Goal: Communication & Community: Answer question/provide support

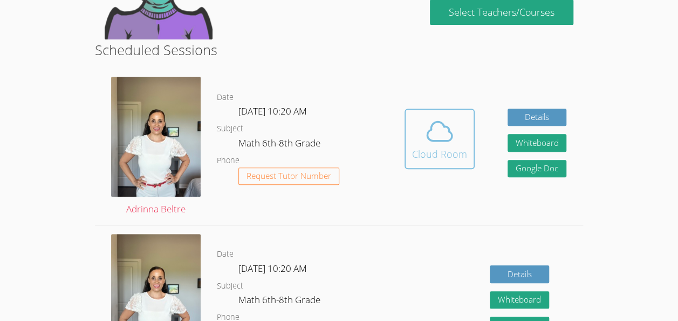
scroll to position [173, 0]
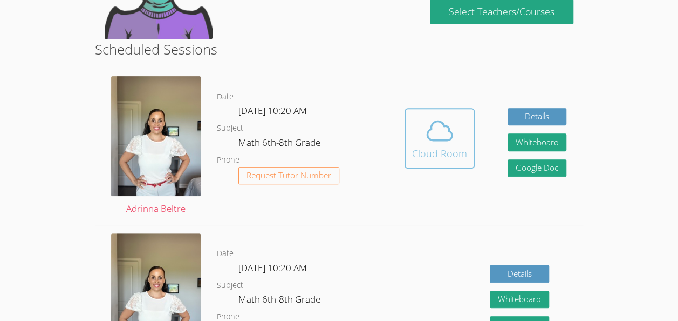
click at [445, 138] on icon at bounding box center [440, 130] width 30 height 30
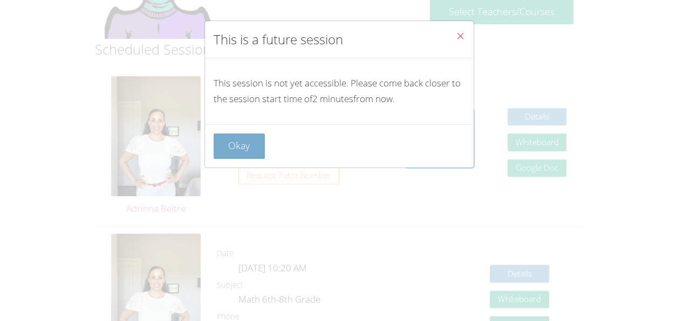
click at [221, 145] on button "Okay" at bounding box center [240, 145] width 52 height 25
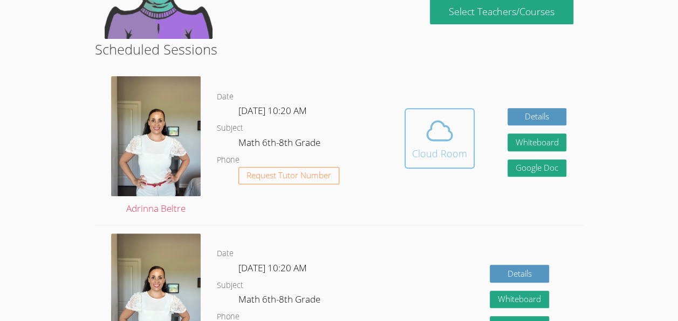
click at [442, 150] on div "Cloud Room" at bounding box center [439, 153] width 55 height 15
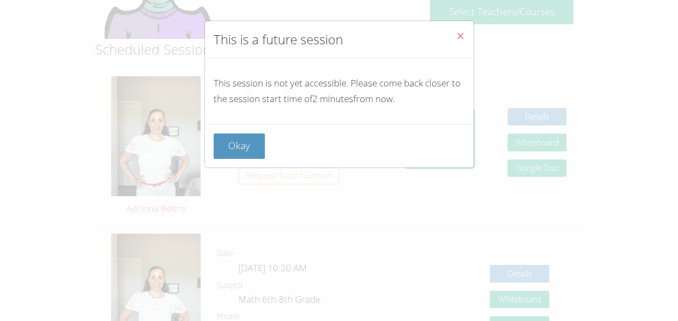
click at [265, 151] on div "Okay" at bounding box center [339, 145] width 251 height 25
click at [256, 156] on button "Okay" at bounding box center [240, 145] width 52 height 25
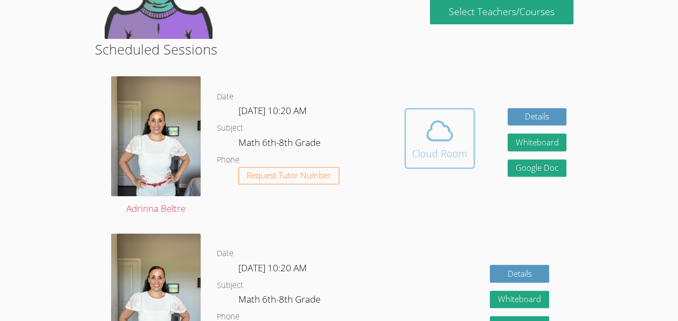
click at [469, 126] on button "Cloud Room" at bounding box center [440, 138] width 70 height 60
click at [424, 112] on button "Cloud Room" at bounding box center [440, 138] width 70 height 60
click at [455, 146] on div "Cloud Room" at bounding box center [439, 153] width 55 height 15
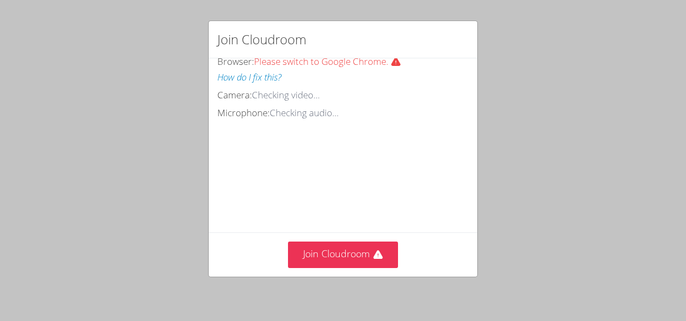
scroll to position [76, 0]
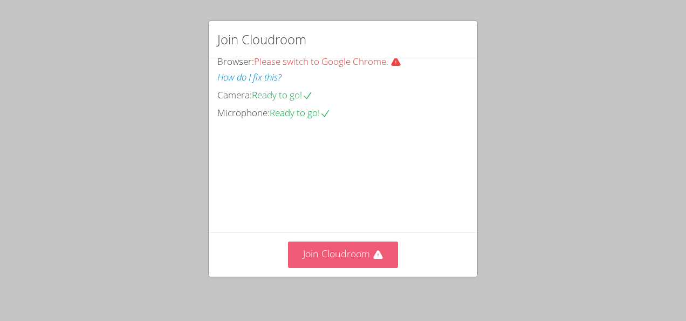
click at [329, 247] on button "Join Cloudroom" at bounding box center [343, 254] width 111 height 26
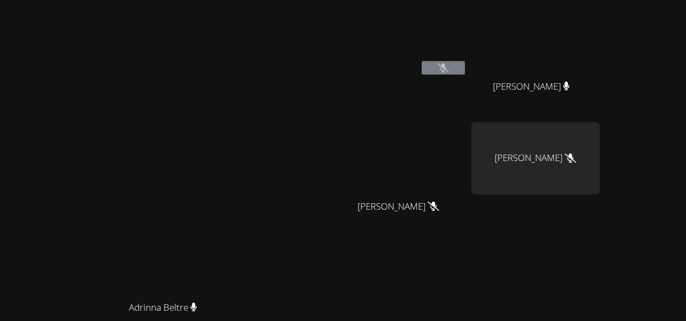
scroll to position [0, 0]
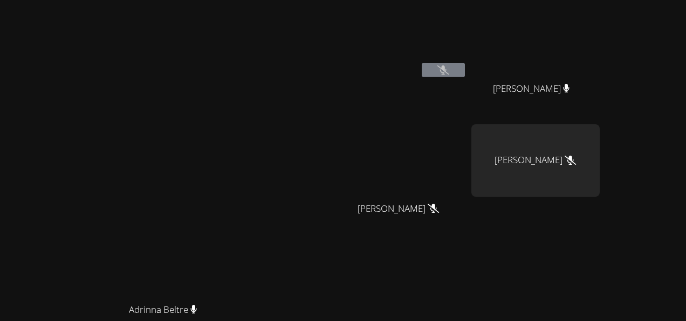
click at [449, 69] on icon at bounding box center [443, 69] width 11 height 9
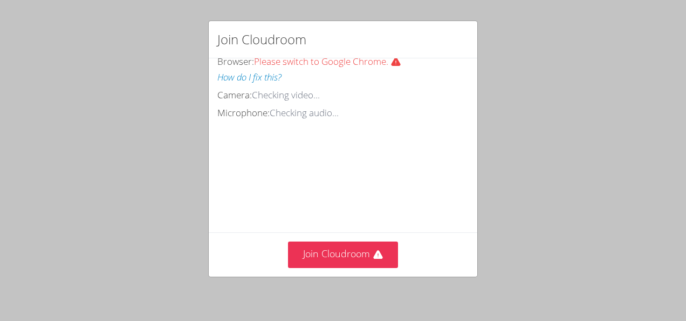
scroll to position [81, 0]
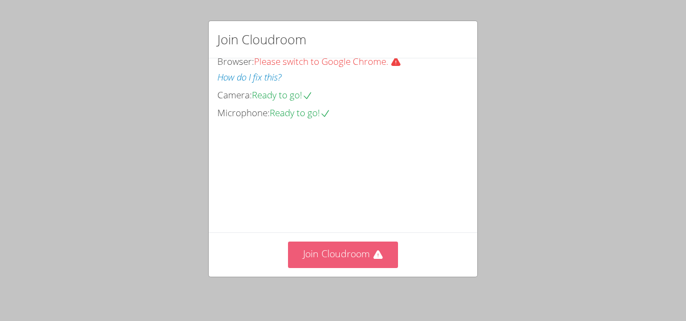
click at [352, 260] on button "Join Cloudroom" at bounding box center [343, 254] width 111 height 26
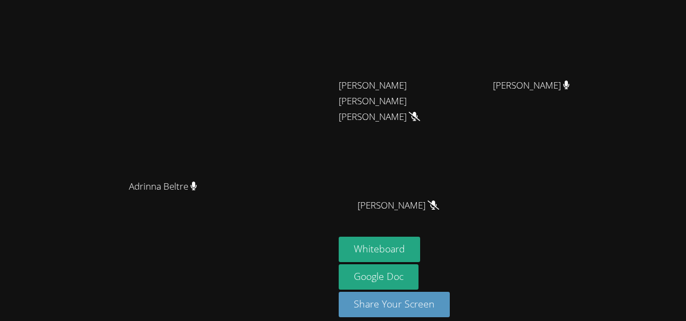
scroll to position [133, 0]
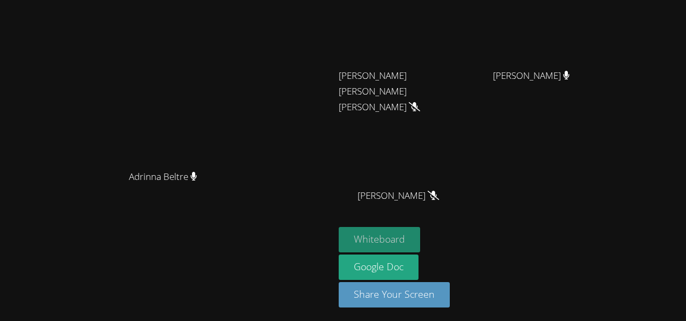
click at [420, 236] on button "Whiteboard" at bounding box center [379, 239] width 81 height 25
click at [420, 240] on button "Whiteboard" at bounding box center [379, 239] width 81 height 25
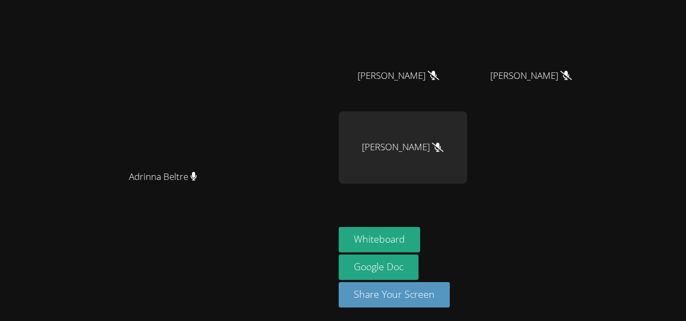
scroll to position [0, 0]
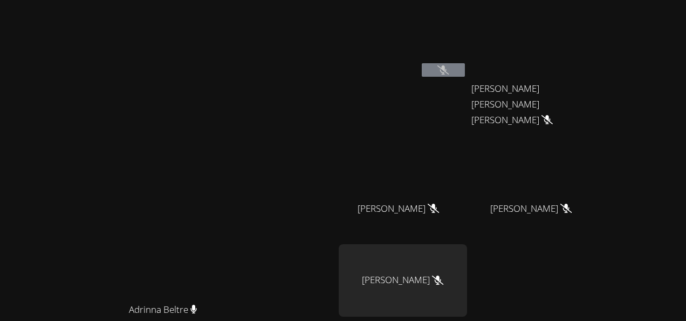
click at [439, 214] on span "[PERSON_NAME]" at bounding box center [398, 209] width 81 height 16
click at [465, 66] on button at bounding box center [443, 69] width 43 height 13
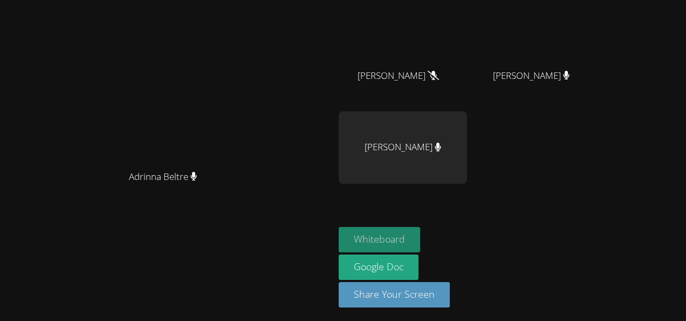
click at [420, 234] on button "Whiteboard" at bounding box center [379, 239] width 81 height 25
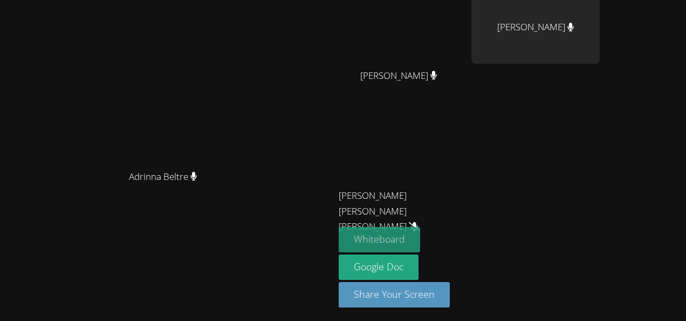
click at [420, 234] on button "Whiteboard" at bounding box center [379, 239] width 81 height 25
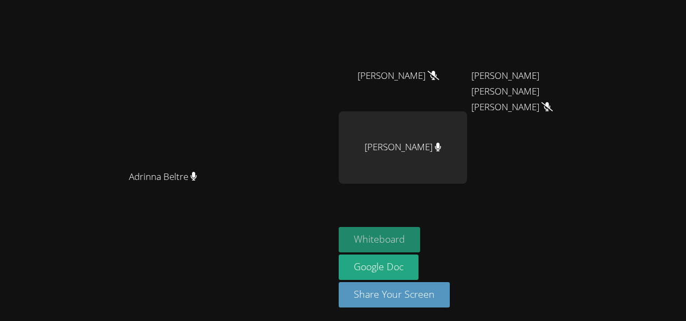
click at [420, 228] on button "Whiteboard" at bounding box center [379, 239] width 81 height 25
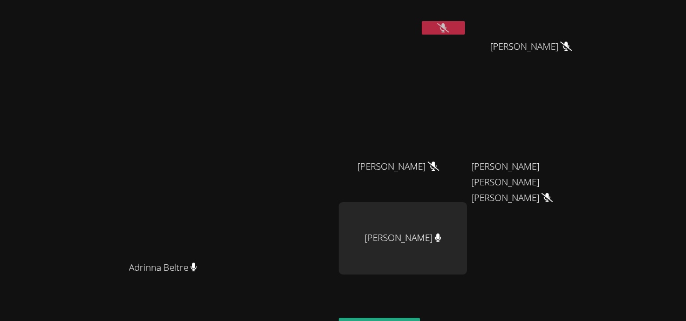
scroll to position [0, 0]
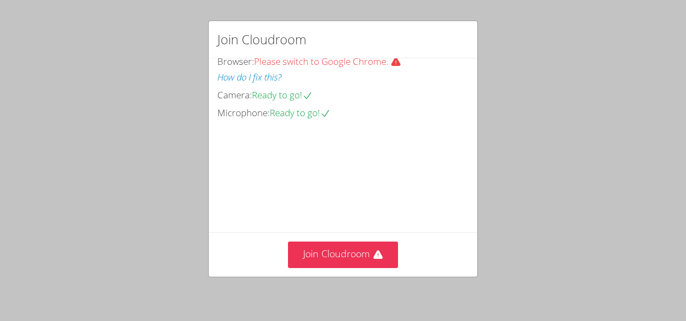
scroll to position [71, 0]
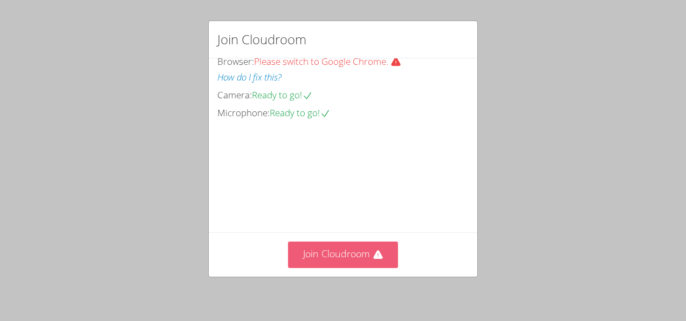
click at [352, 245] on button "Join Cloudroom" at bounding box center [343, 254] width 111 height 26
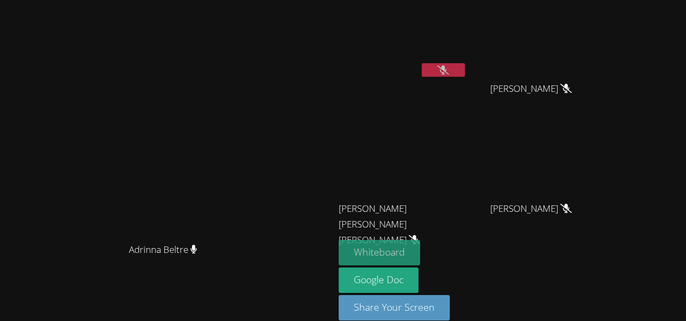
click at [350, 246] on button "Whiteboard" at bounding box center [379, 252] width 81 height 25
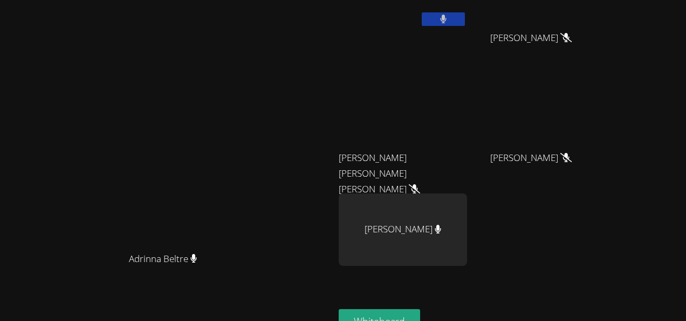
scroll to position [0, 0]
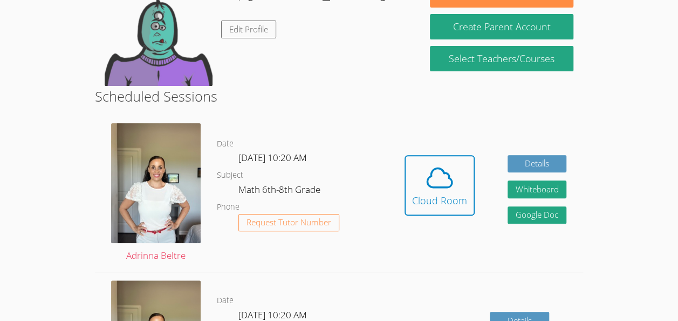
scroll to position [154, 0]
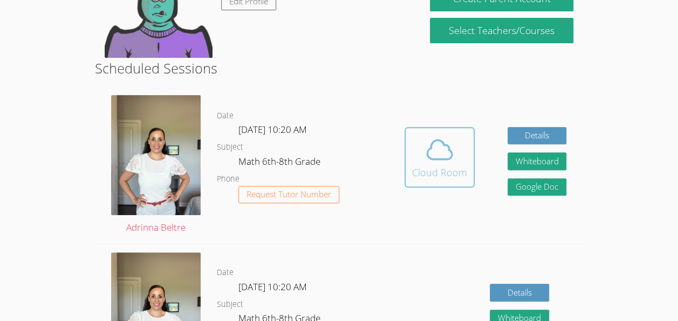
click at [433, 152] on icon at bounding box center [440, 149] width 30 height 30
click at [295, 118] on dl "Date [DATE] 10:20 AM Subject Math 6th-8th Grade Phone Request Tutor Number" at bounding box center [302, 165] width 171 height 112
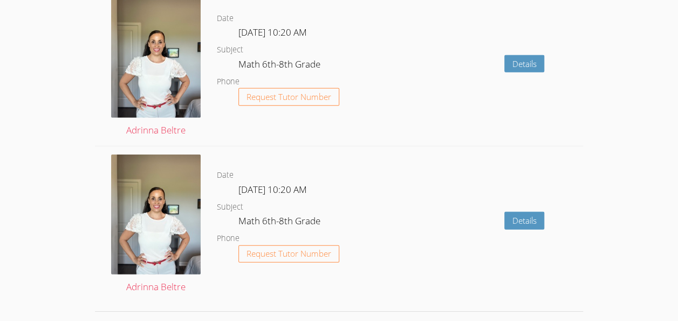
scroll to position [1504, 0]
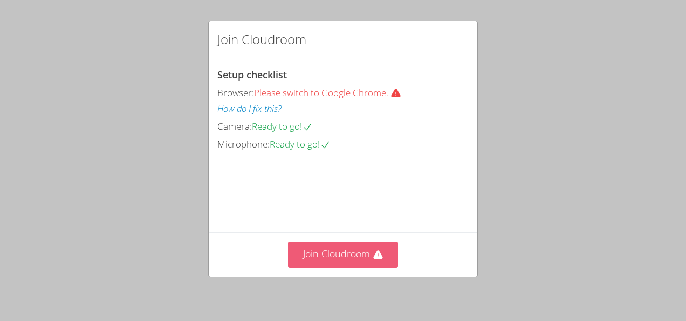
click at [342, 249] on button "Join Cloudroom" at bounding box center [343, 254] width 111 height 26
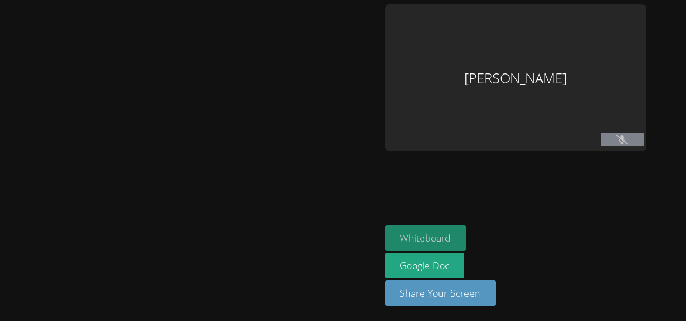
click at [419, 233] on aside "Colin Ellis Whiteboard Google Doc Share Your Screen" at bounding box center [516, 160] width 270 height 321
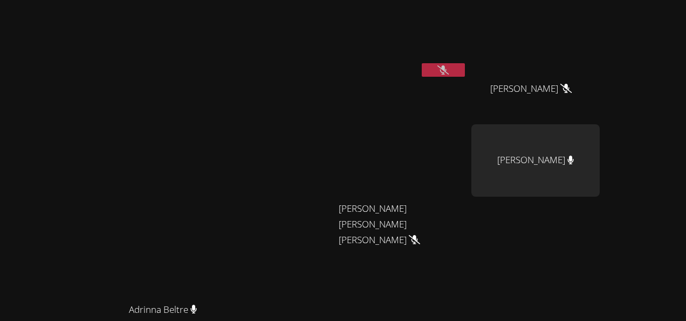
scroll to position [133, 0]
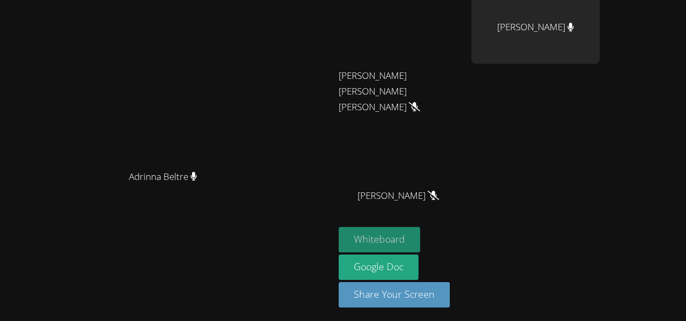
click at [420, 241] on button "Whiteboard" at bounding box center [379, 239] width 81 height 25
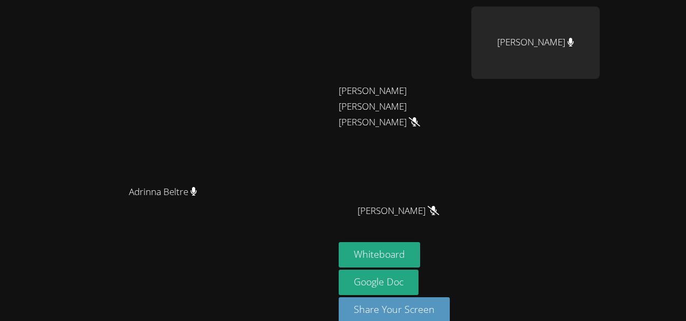
scroll to position [119, 0]
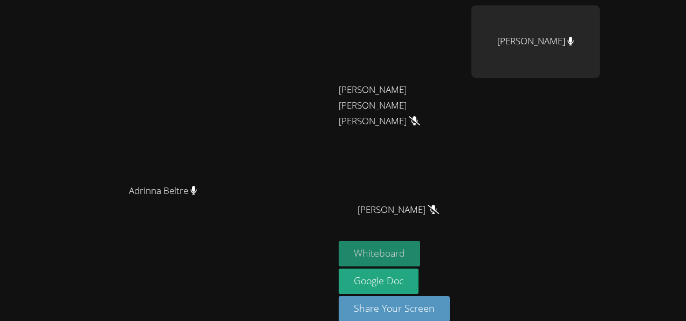
click at [420, 248] on button "Whiteboard" at bounding box center [379, 253] width 81 height 25
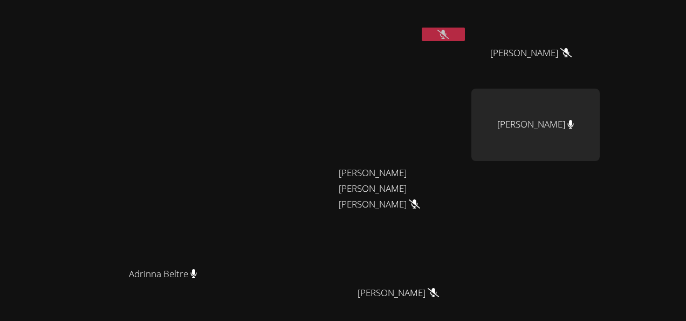
scroll to position [0, 0]
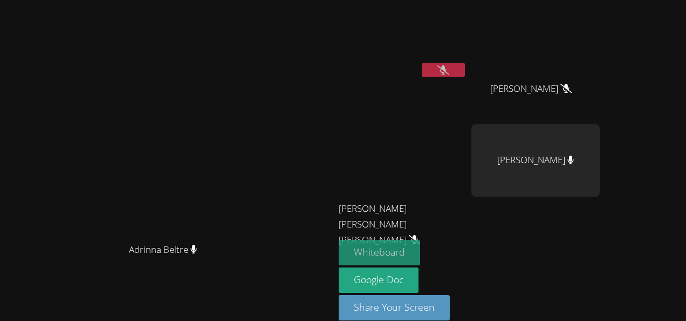
click at [420, 250] on button "Whiteboard" at bounding box center [379, 252] width 81 height 25
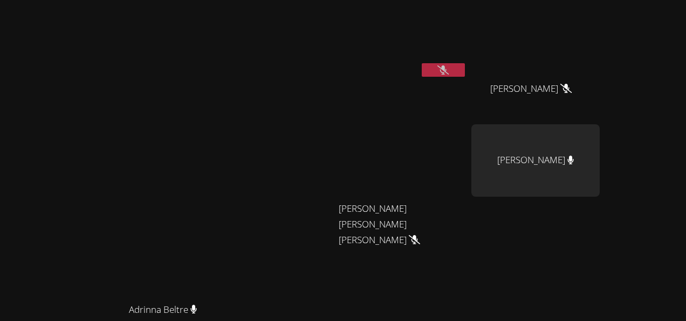
click at [467, 79] on div "[PERSON_NAME]" at bounding box center [403, 42] width 128 height 77
click at [449, 73] on icon at bounding box center [443, 69] width 11 height 9
click at [435, 22] on video at bounding box center [403, 40] width 128 height 72
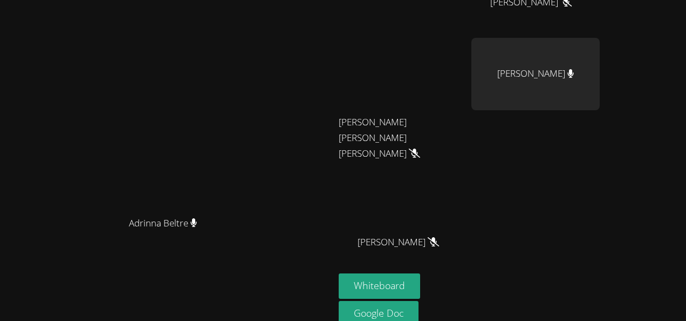
scroll to position [88, 0]
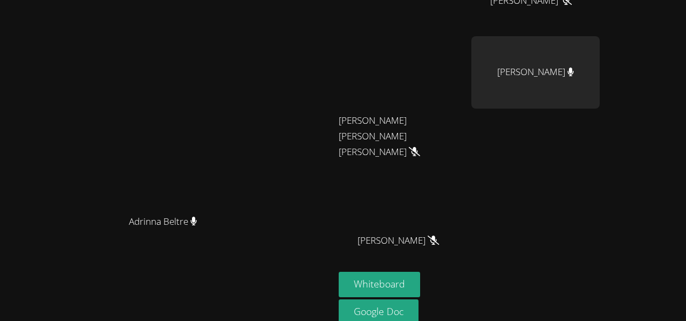
click at [330, 299] on div "Adrinna Beltre Adrinna Beltre" at bounding box center [167, 139] width 326 height 446
click at [420, 278] on button "Whiteboard" at bounding box center [379, 283] width 81 height 25
click at [420, 284] on button "Whiteboard" at bounding box center [379, 283] width 81 height 25
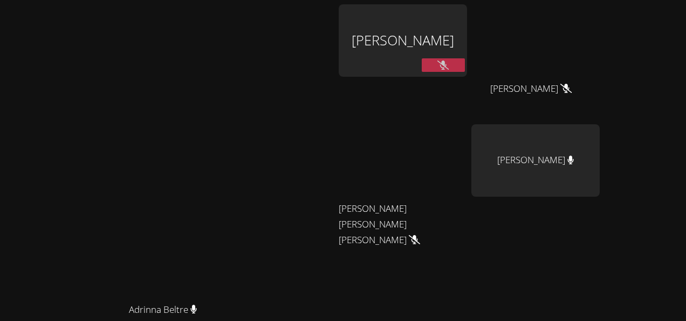
click at [465, 72] on div at bounding box center [443, 66] width 43 height 16
click at [449, 66] on icon at bounding box center [443, 64] width 11 height 9
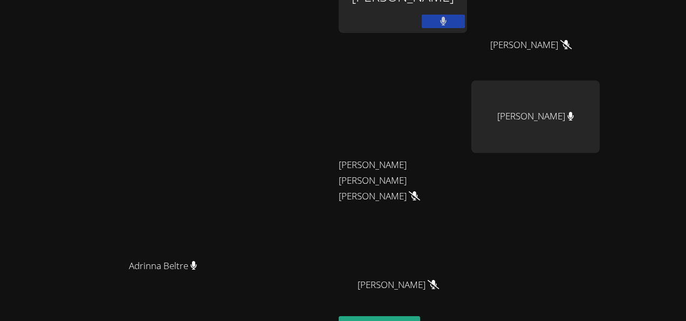
scroll to position [42, 0]
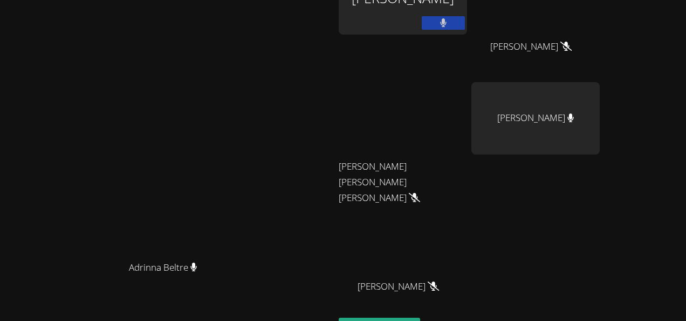
click at [465, 21] on button at bounding box center [443, 22] width 43 height 13
click at [465, 29] on button at bounding box center [443, 22] width 43 height 13
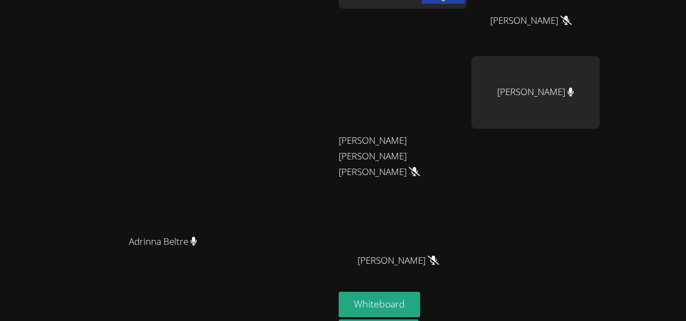
scroll to position [68, 0]
click at [420, 296] on button "Whiteboard" at bounding box center [379, 303] width 81 height 25
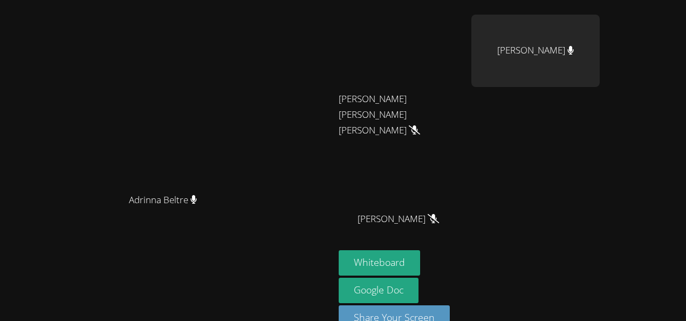
scroll to position [114, 0]
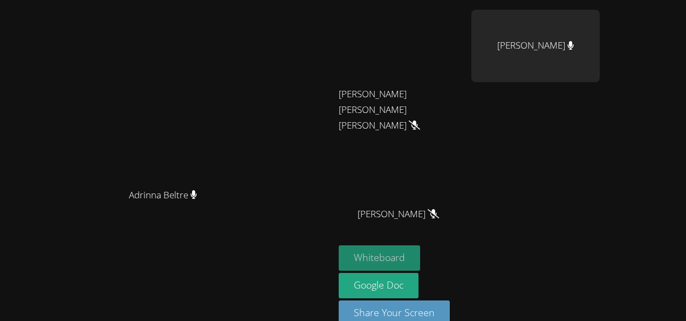
click at [420, 259] on button "Whiteboard" at bounding box center [379, 257] width 81 height 25
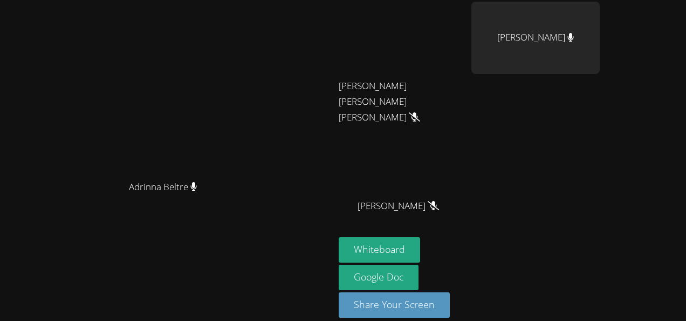
scroll to position [133, 0]
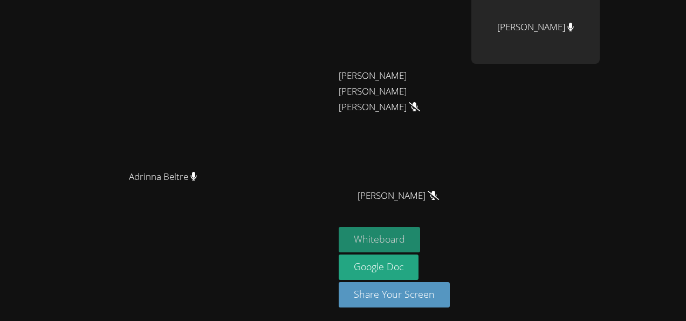
click at [420, 239] on button "Whiteboard" at bounding box center [379, 239] width 81 height 25
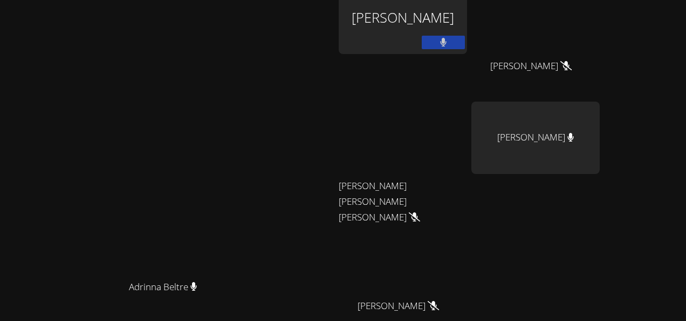
scroll to position [0, 0]
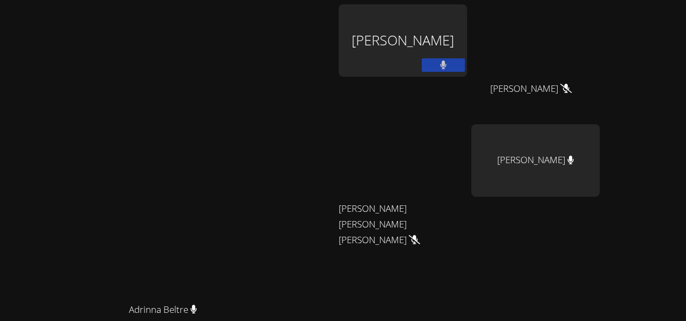
click at [465, 65] on button at bounding box center [443, 64] width 43 height 13
click at [449, 66] on icon at bounding box center [443, 64] width 11 height 9
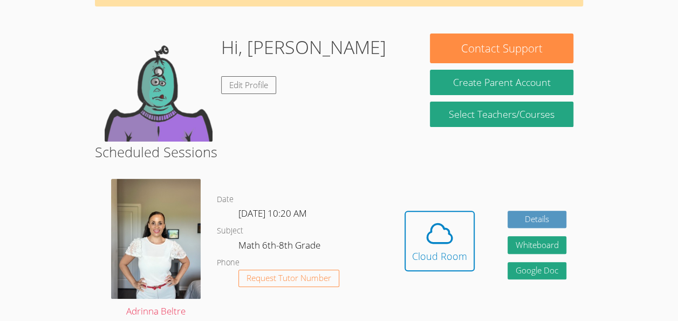
scroll to position [65, 0]
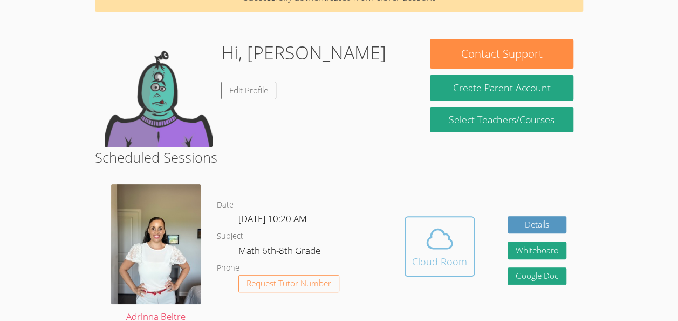
click at [440, 254] on div "Cloud Room" at bounding box center [439, 261] width 55 height 15
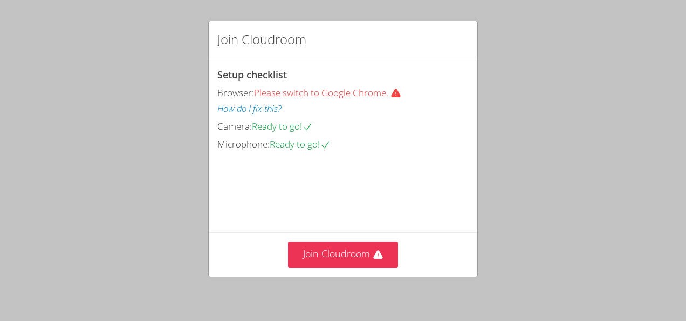
click at [316, 96] on span "Please switch to Google Chrome." at bounding box center [330, 92] width 152 height 12
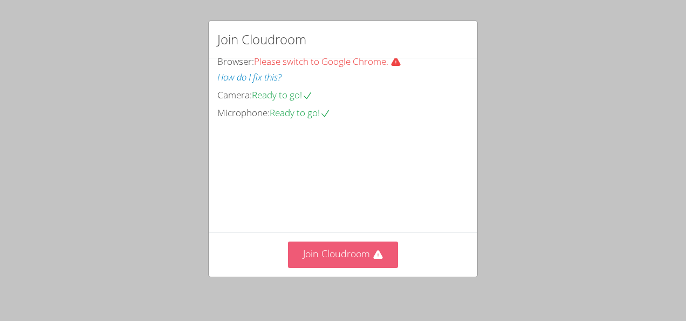
click at [345, 251] on button "Join Cloudroom" at bounding box center [343, 254] width 111 height 26
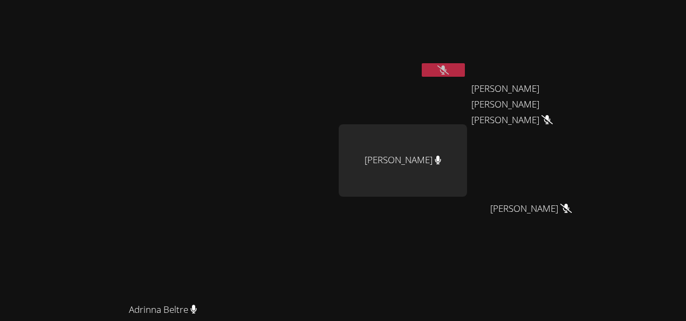
scroll to position [133, 0]
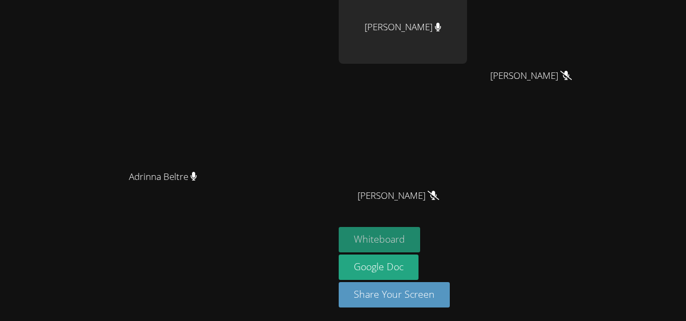
click at [420, 230] on button "Whiteboard" at bounding box center [379, 239] width 81 height 25
click at [420, 229] on button "Whiteboard" at bounding box center [379, 239] width 81 height 25
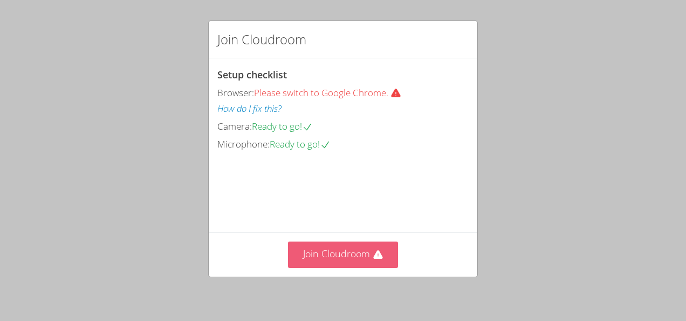
click at [346, 250] on button "Join Cloudroom" at bounding box center [343, 254] width 111 height 26
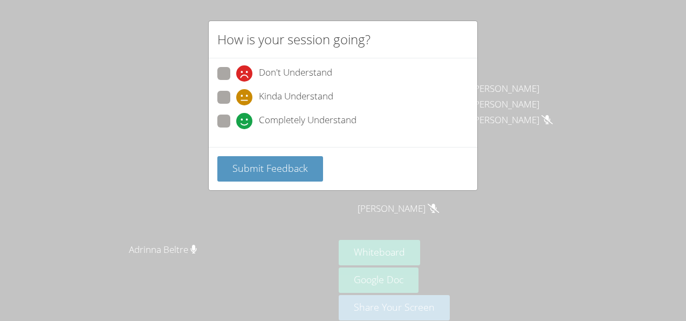
click at [299, 127] on span "Completely Understand" at bounding box center [308, 121] width 98 height 16
click at [246, 124] on input "Completely Understand" at bounding box center [240, 118] width 9 height 9
radio input "true"
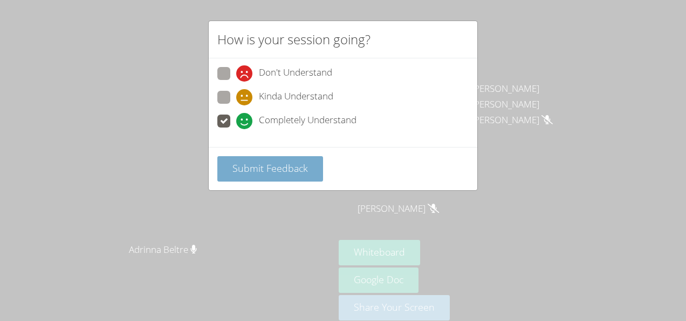
click at [291, 156] on button "Submit Feedback" at bounding box center [270, 168] width 106 height 25
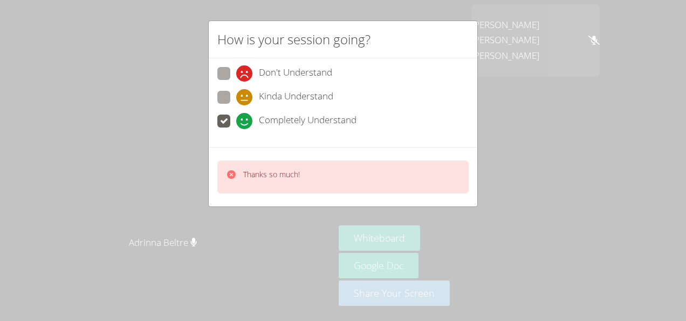
click at [229, 3] on div "How is your session going? Don't Understand Kinda Understand Completely Underst…" at bounding box center [343, 160] width 686 height 321
